Goal: Transaction & Acquisition: Purchase product/service

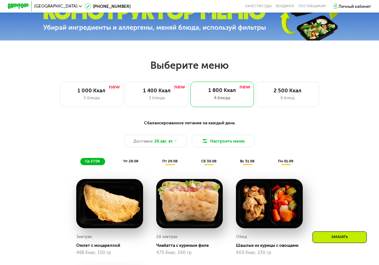
scroll to position [154, 0]
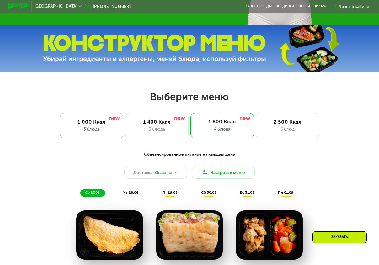
click at [98, 131] on div "3 блюда" at bounding box center [92, 129] width 52 height 6
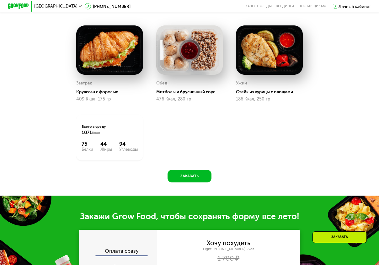
scroll to position [342, 0]
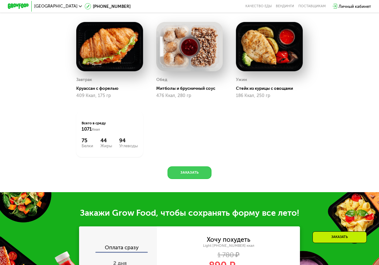
click at [194, 177] on button "Заказать" at bounding box center [189, 172] width 44 height 13
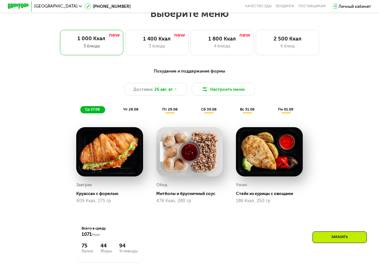
scroll to position [226, 0]
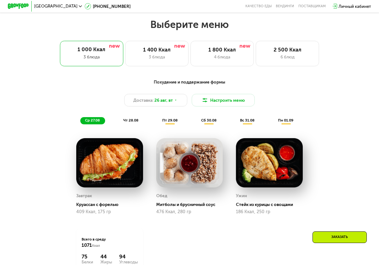
click at [128, 122] on span "чт 28.08" at bounding box center [130, 120] width 15 height 4
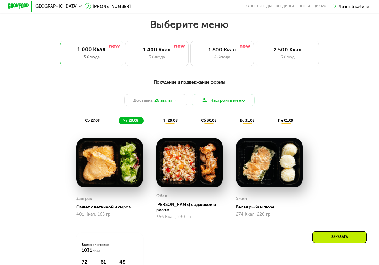
click at [170, 122] on span "пт 29.08" at bounding box center [169, 120] width 15 height 4
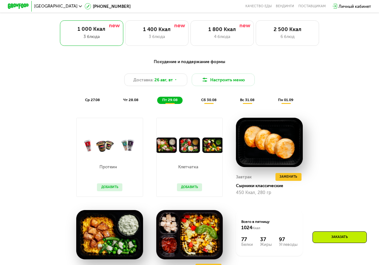
scroll to position [257, 0]
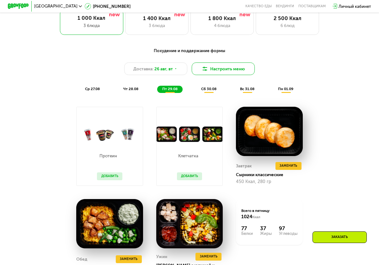
click at [206, 72] on img at bounding box center [205, 69] width 6 height 6
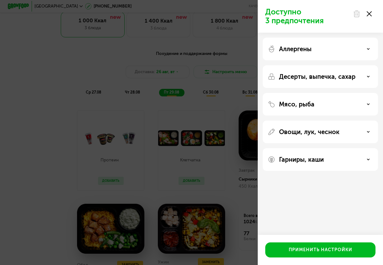
click at [372, 12] on div at bounding box center [363, 14] width 26 height 13
click at [369, 16] on icon at bounding box center [369, 13] width 5 height 5
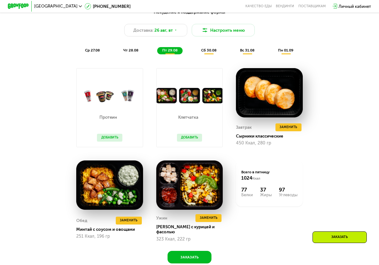
scroll to position [320, 0]
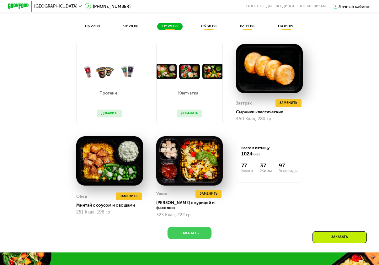
click at [200, 235] on button "Заказать" at bounding box center [189, 232] width 44 height 13
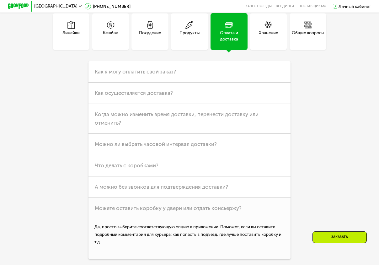
scroll to position [1346, 0]
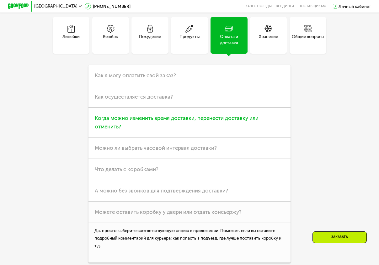
click at [247, 129] on span "Когда можно изменить время доставки, перенести доставку или отменить?" at bounding box center [177, 122] width 164 height 15
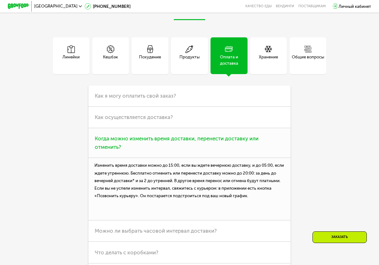
scroll to position [1315, 0]
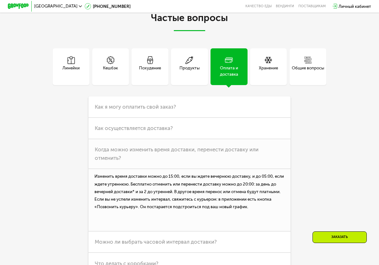
click at [273, 77] on div "Хранение" at bounding box center [268, 71] width 19 height 13
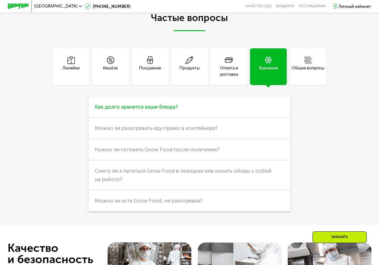
click at [178, 116] on h3 "Как долго хранятся ваши блюда?" at bounding box center [189, 106] width 202 height 21
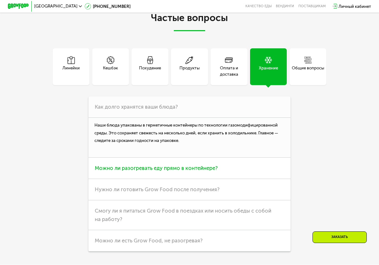
click at [204, 173] on h3 "Можно ли разогревать еду прямо в контейнере?" at bounding box center [189, 167] width 202 height 21
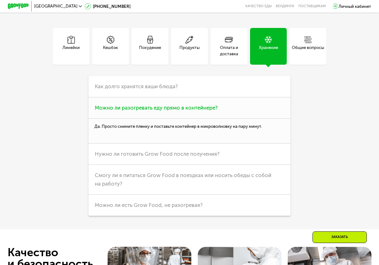
scroll to position [1346, 0]
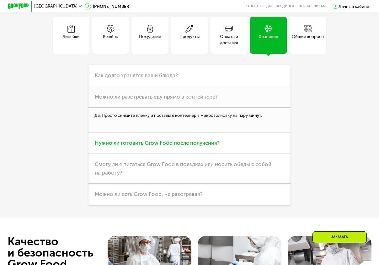
click at [197, 146] on span "Нужно ли готовить Grow Food после получения?" at bounding box center [157, 143] width 125 height 6
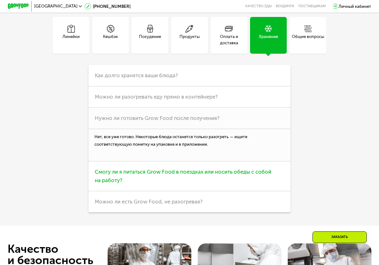
scroll to position [1377, 0]
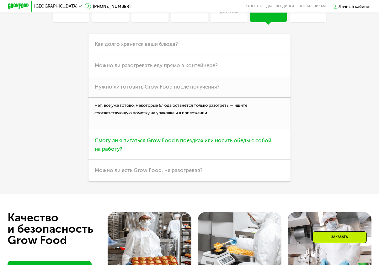
click at [197, 152] on span "Смогу ли я питаться Grow Food в поездках или носить обеды с собой на работу?" at bounding box center [183, 144] width 177 height 15
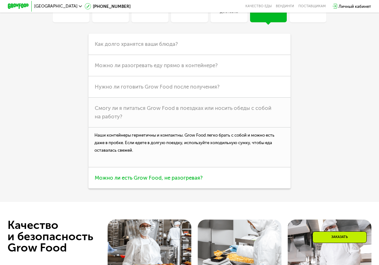
click at [183, 181] on span "Можно ли есть Grow Food, не разогревая?" at bounding box center [149, 177] width 108 height 6
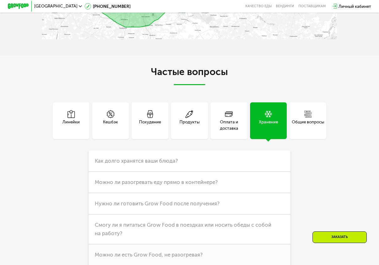
scroll to position [1252, 0]
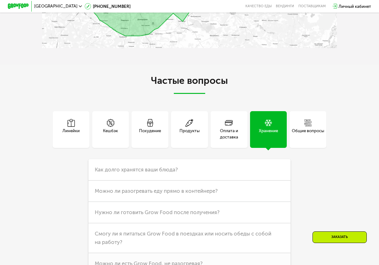
click at [69, 140] on div "Линейки" at bounding box center [70, 133] width 17 height 13
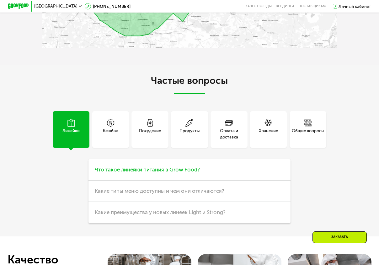
click at [154, 172] on span "Что такое линейки питания в Grow Food?" at bounding box center [147, 169] width 105 height 6
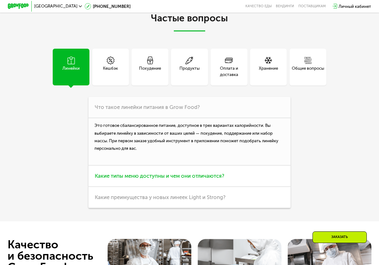
scroll to position [1315, 0]
click at [175, 178] on span "Какие типы меню доступны и чем они отличаются?" at bounding box center [159, 175] width 129 height 6
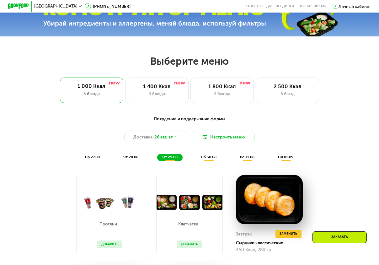
scroll to position [186, 0]
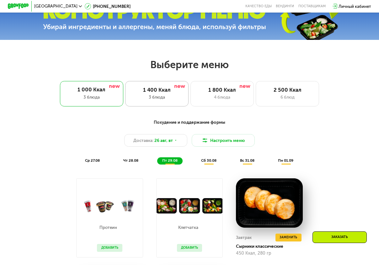
click at [151, 92] on div "1 400 Ккал" at bounding box center [157, 90] width 52 height 6
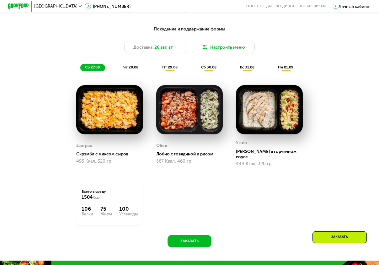
scroll to position [280, 0]
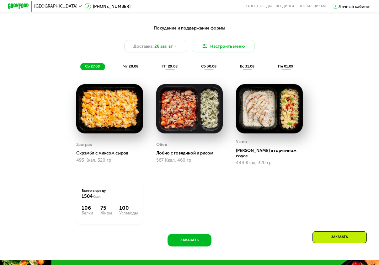
click at [130, 68] on span "чт 28.08" at bounding box center [130, 66] width 15 height 4
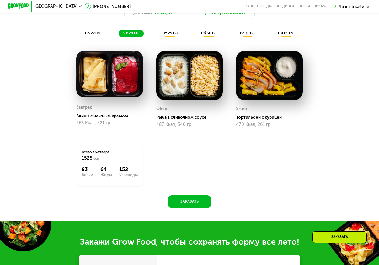
scroll to position [249, 0]
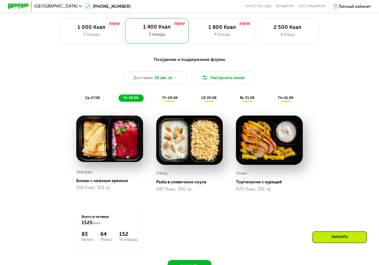
click at [342, 236] on div "Заказать" at bounding box center [339, 237] width 54 height 12
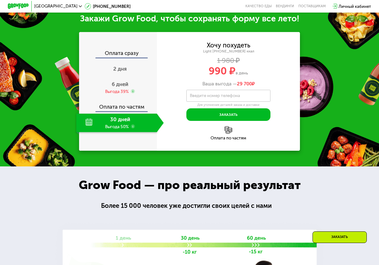
scroll to position [540, 0]
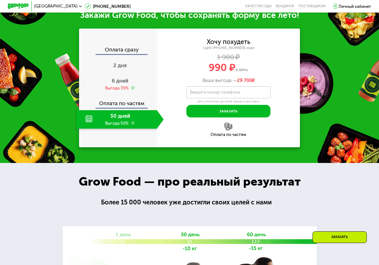
click at [222, 93] on label "Введите номер телефона" at bounding box center [215, 92] width 50 height 3
click at [222, 98] on input "Введите номер телефона" at bounding box center [228, 92] width 84 height 12
click at [198, 98] on input "**********" at bounding box center [228, 92] width 84 height 12
click at [207, 98] on input "**********" at bounding box center [228, 92] width 84 height 12
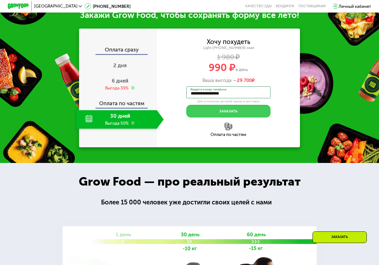
type input "**********"
click at [221, 117] on button "Заказать" at bounding box center [228, 111] width 84 height 13
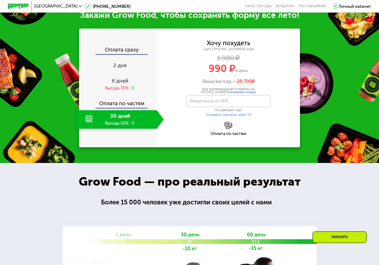
click at [107, 129] on div "30 дней Выгода 50%" at bounding box center [116, 119] width 81 height 18
click at [214, 102] on label "Введите код из SMS" at bounding box center [209, 100] width 39 height 3
click at [214, 107] on input "Введите код из SMS" at bounding box center [228, 101] width 84 height 12
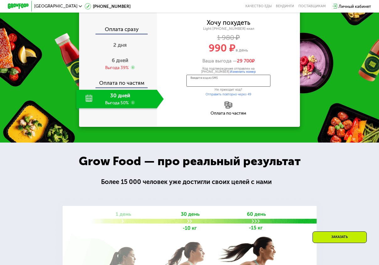
scroll to position [571, 0]
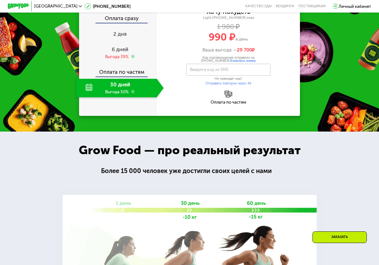
click at [355, 6] on div "Личный кабинет" at bounding box center [354, 6] width 33 height 6
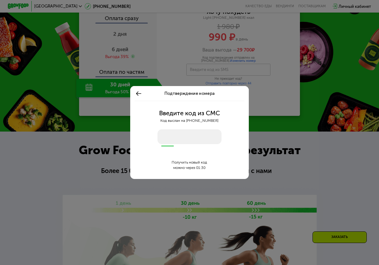
scroll to position [0, 0]
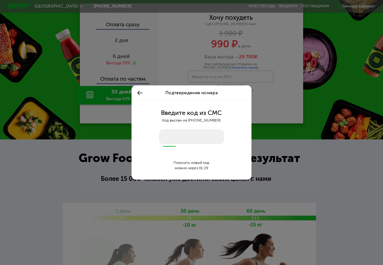
click at [173, 135] on input "number" at bounding box center [191, 136] width 65 height 15
type input "****"
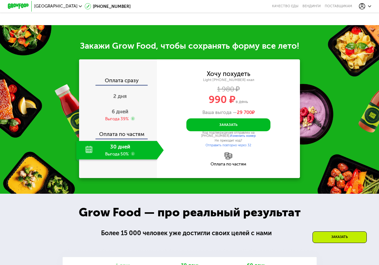
scroll to position [508, 0]
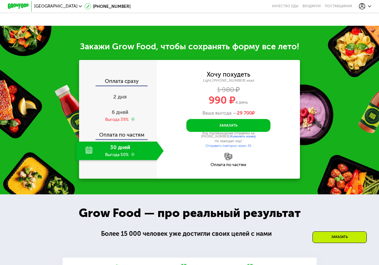
click at [371, 7] on use at bounding box center [369, 6] width 3 height 2
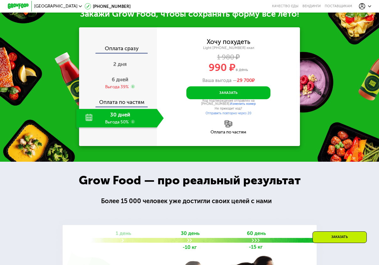
scroll to position [540, 0]
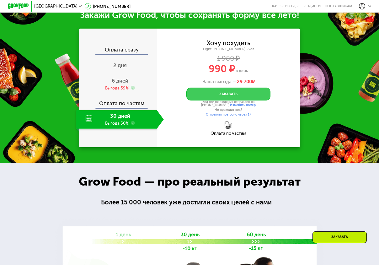
click at [246, 100] on button "Заказать" at bounding box center [228, 93] width 84 height 13
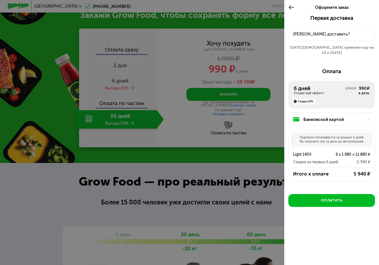
scroll to position [508, 0]
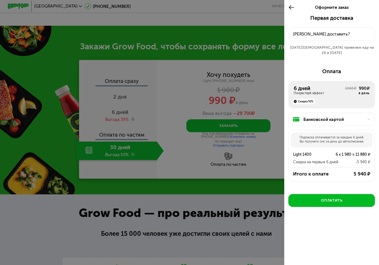
click at [332, 36] on div "[PERSON_NAME] доставить?" at bounding box center [331, 34] width 77 height 6
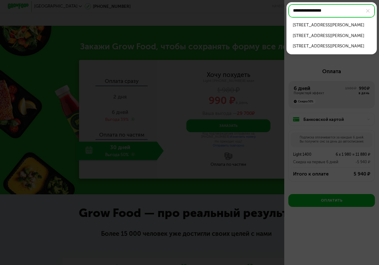
click at [335, 24] on div "[STREET_ADDRESS][PERSON_NAME]" at bounding box center [332, 25] width 78 height 6
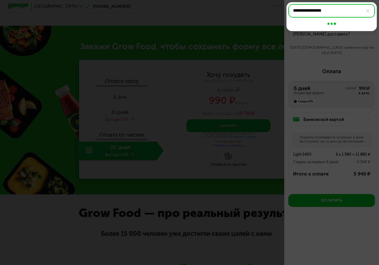
type input "**********"
